Goal: Use online tool/utility: Utilize a website feature to perform a specific function

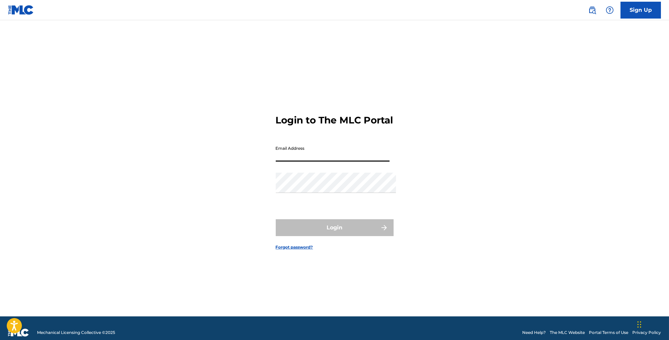
type input "[EMAIL_ADDRESS][DOMAIN_NAME]"
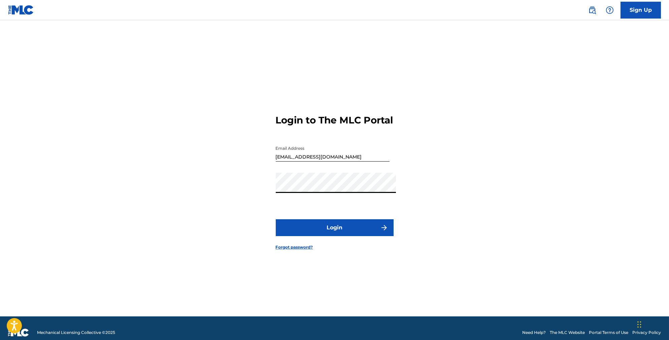
click at [359, 232] on button "Login" at bounding box center [335, 227] width 118 height 17
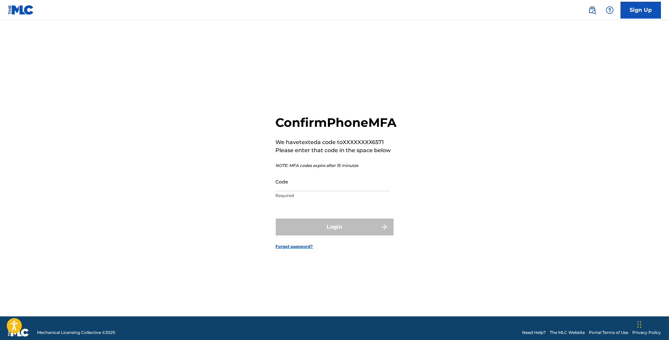
click at [349, 191] on input "Code" at bounding box center [333, 181] width 114 height 19
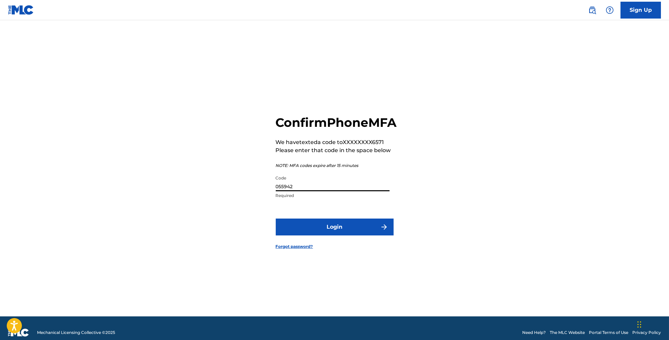
type input "055942"
click at [334, 235] on button "Login" at bounding box center [335, 226] width 118 height 17
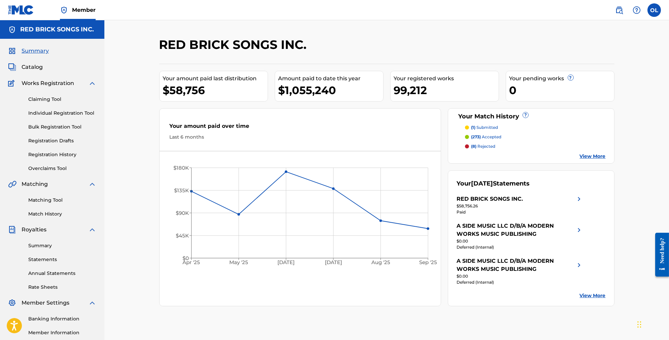
click at [51, 203] on link "Matching Tool" at bounding box center [62, 199] width 68 height 7
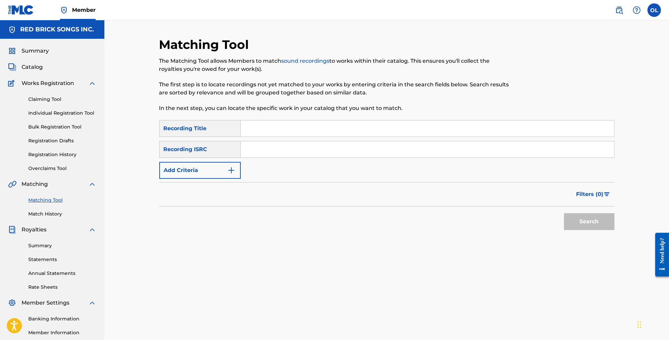
click at [256, 133] on input "Search Form" at bounding box center [428, 128] width 374 height 16
type input "a"
type input "ain't nothing to me"
click at [604, 230] on button "Search" at bounding box center [589, 221] width 51 height 17
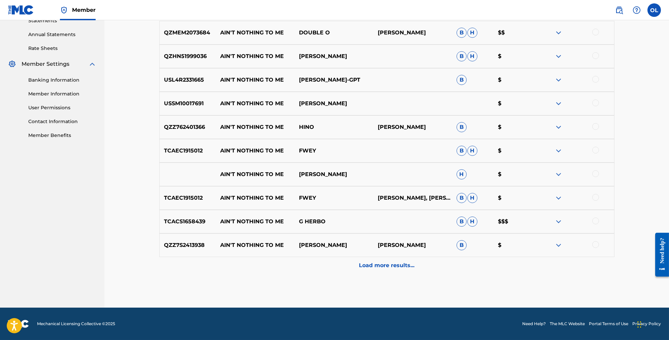
scroll to position [257, 0]
click at [396, 269] on p "Load more results..." at bounding box center [387, 265] width 56 height 8
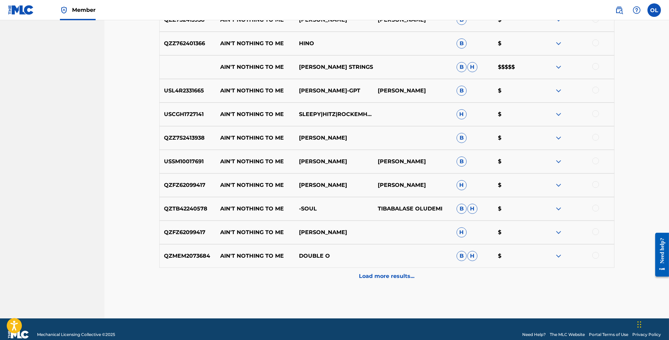
scroll to position [464, 0]
